Goal: Task Accomplishment & Management: Manage account settings

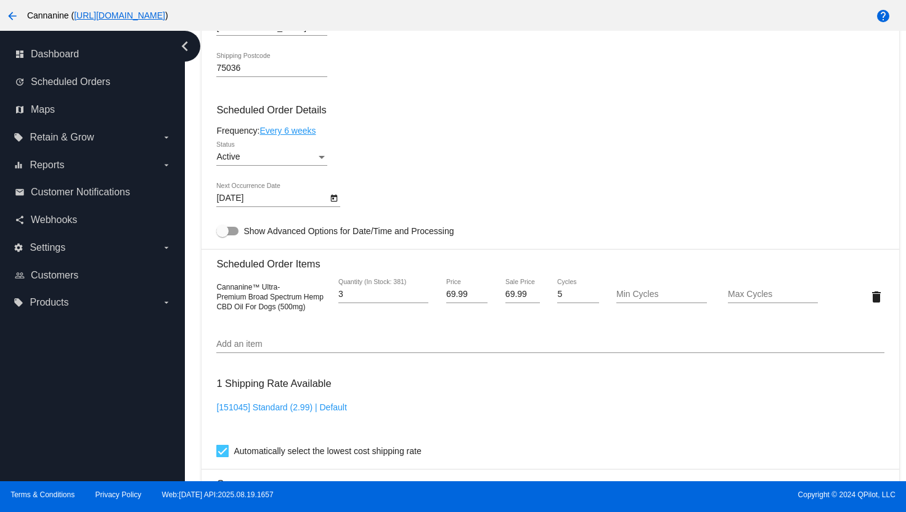
scroll to position [737, 0]
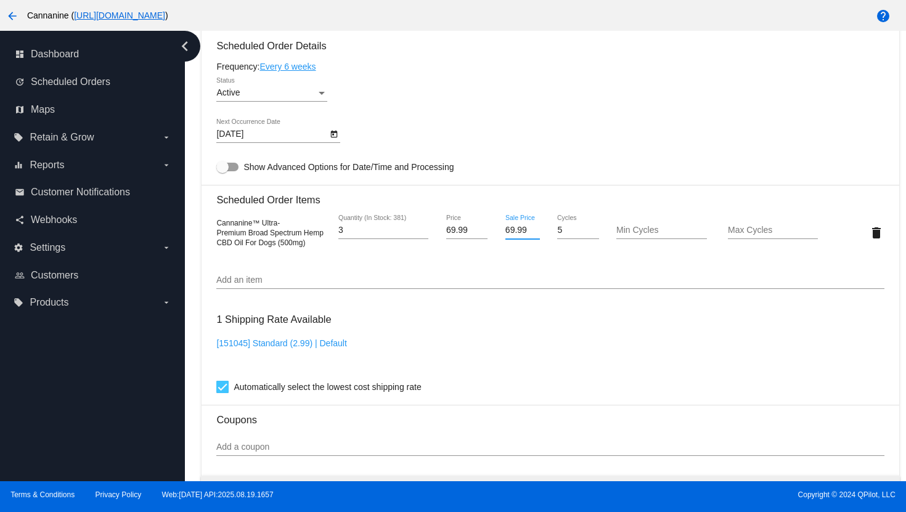
drag, startPoint x: 523, startPoint y: 237, endPoint x: 502, endPoint y: 237, distance: 21.0
click at [506, 236] on input "69.99" at bounding box center [523, 231] width 35 height 10
paste input "number"
drag, startPoint x: 525, startPoint y: 238, endPoint x: 498, endPoint y: 240, distance: 26.6
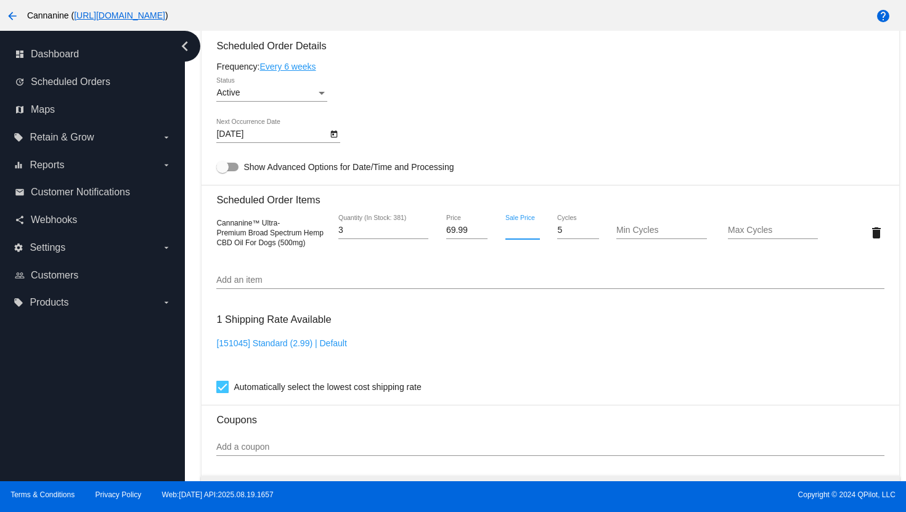
click at [498, 240] on div "Sale Price" at bounding box center [522, 232] width 55 height 35
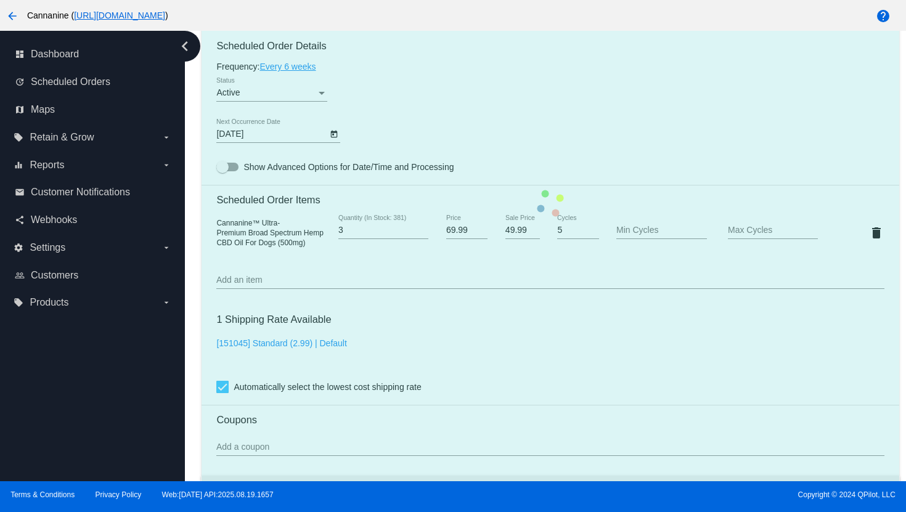
click at [512, 282] on mat-card "Customer 5608833: [PERSON_NAME] [EMAIL_ADDRESS][DOMAIN_NAME] Customer Shipping …" at bounding box center [550, 203] width 697 height 1233
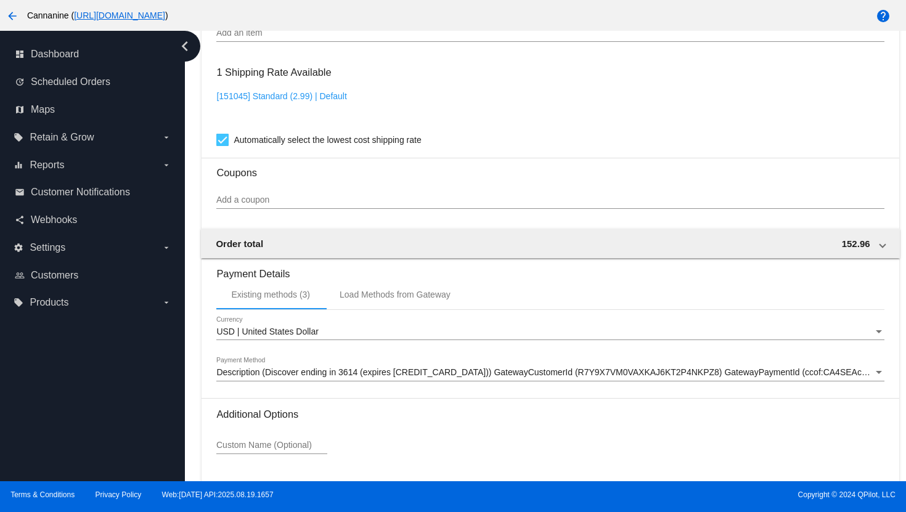
scroll to position [1086, 0]
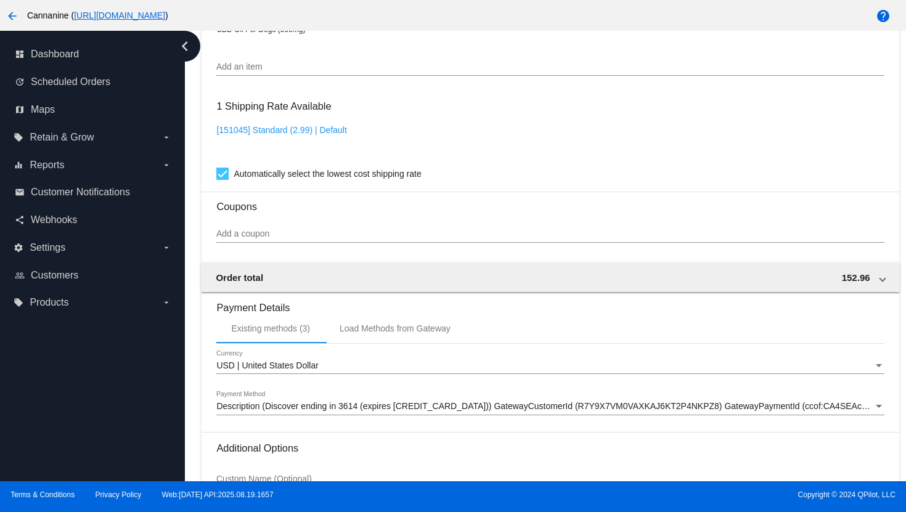
scroll to position [792, 0]
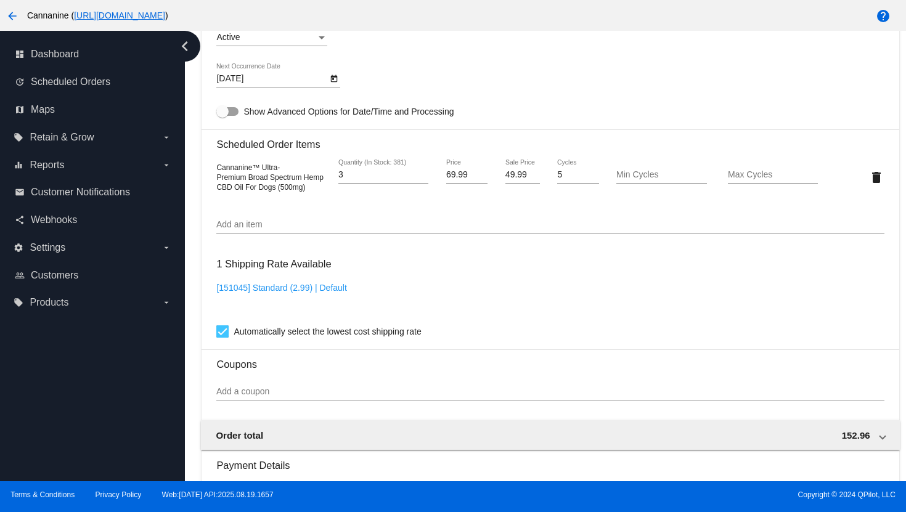
click at [521, 180] on input "49.99" at bounding box center [523, 175] width 35 height 10
type input "4"
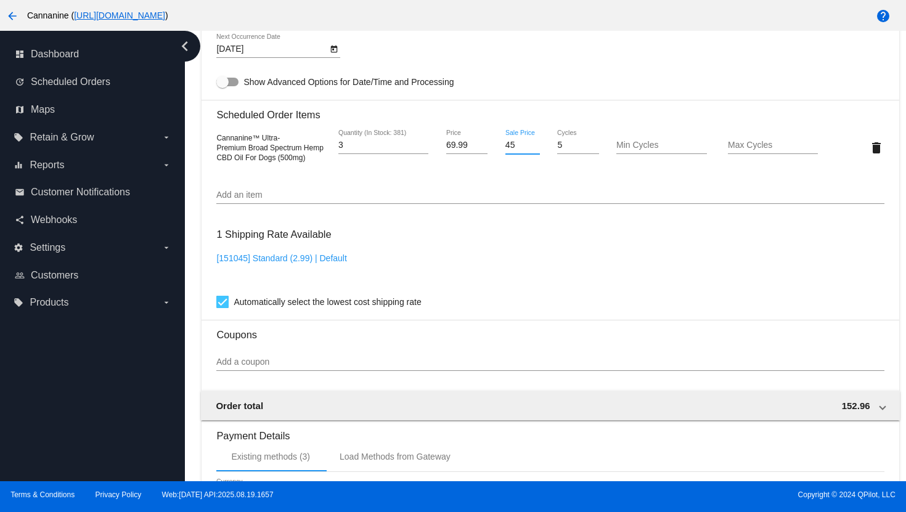
scroll to position [1086, 0]
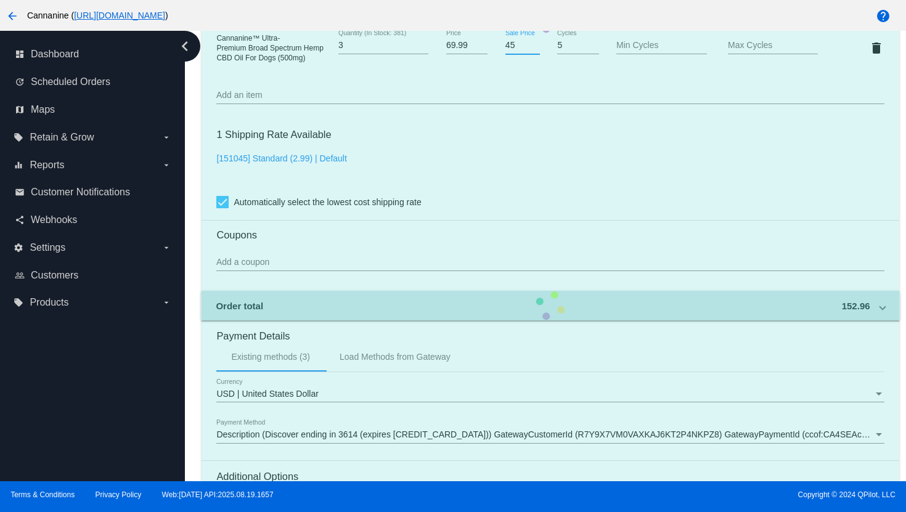
scroll to position [903, 0]
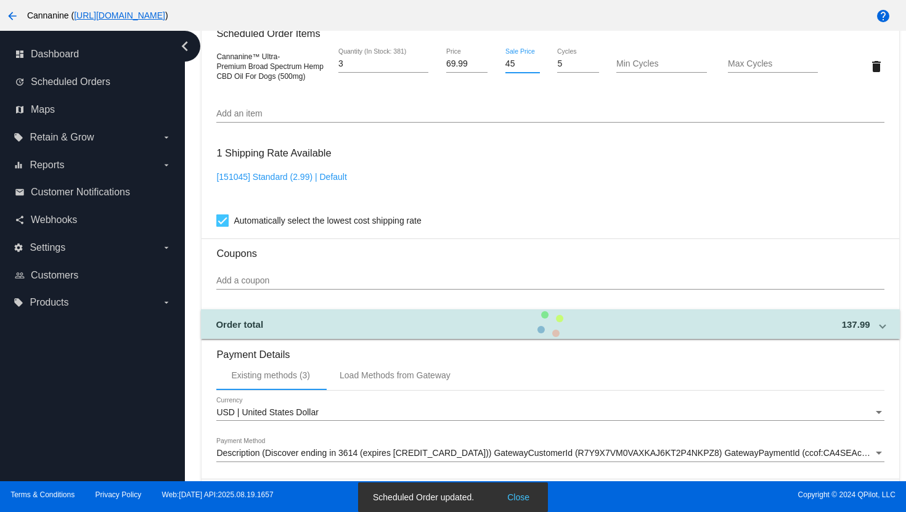
type input "45"
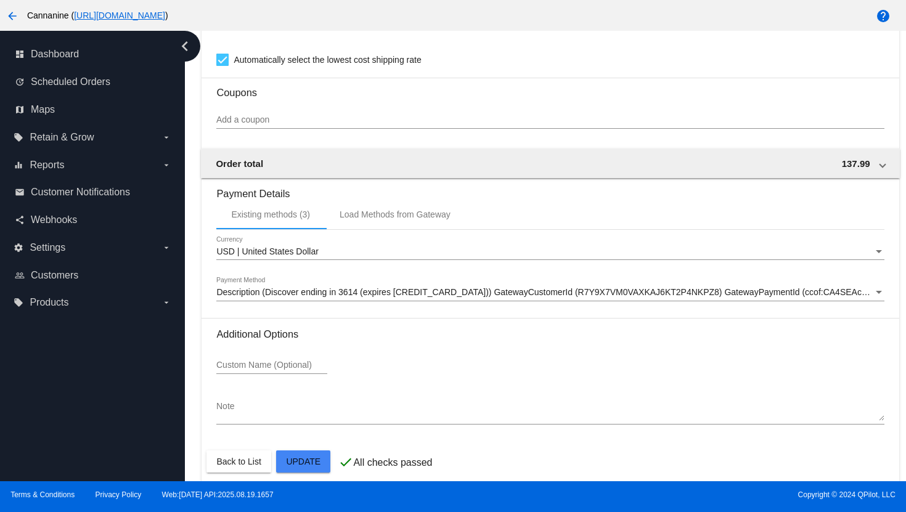
scroll to position [1086, 0]
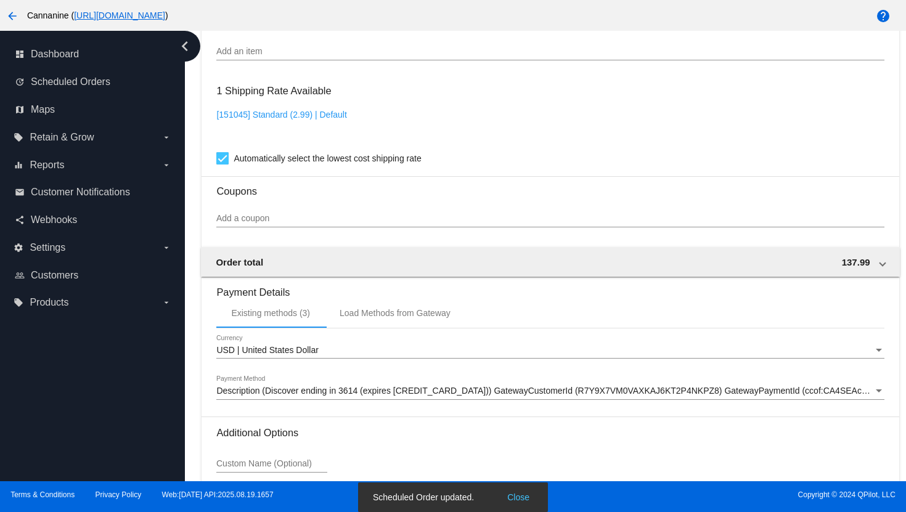
scroll to position [928, 0]
